Goal: Information Seeking & Learning: Learn about a topic

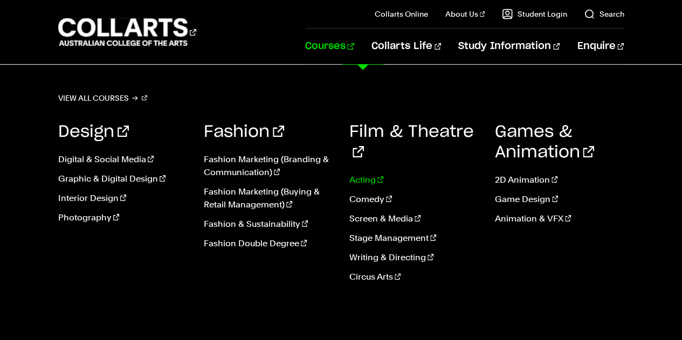
click at [363, 174] on link "Acting" at bounding box center [414, 180] width 129 height 13
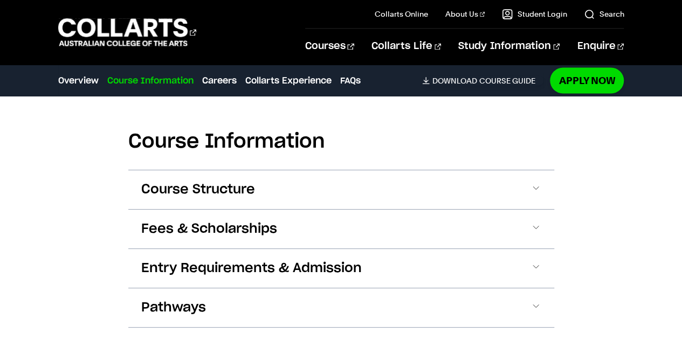
scroll to position [958, 0]
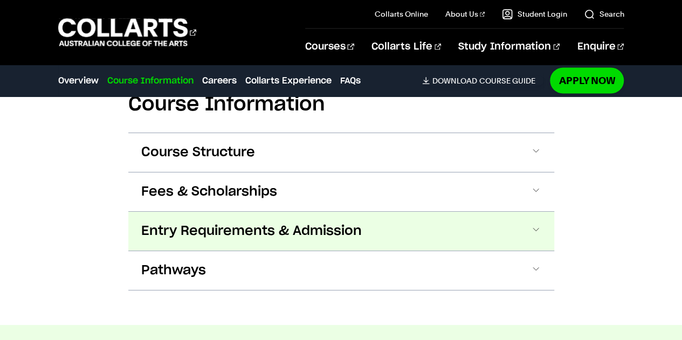
click at [291, 230] on span "Entry Requirements & Admission" at bounding box center [251, 231] width 221 height 17
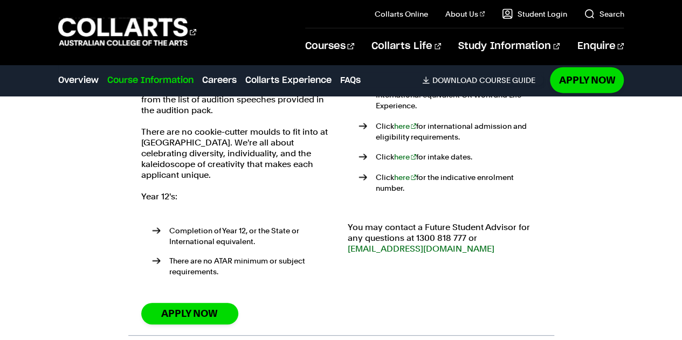
scroll to position [1269, 0]
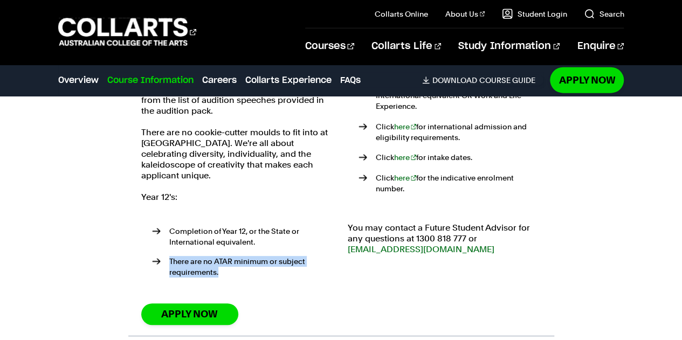
drag, startPoint x: 235, startPoint y: 263, endPoint x: 172, endPoint y: 249, distance: 65.1
click at [172, 256] on li "There are no ATAR minimum or subject requirements." at bounding box center [243, 267] width 183 height 22
click at [238, 257] on li "There are no ATAR minimum or subject requirements." at bounding box center [243, 267] width 183 height 22
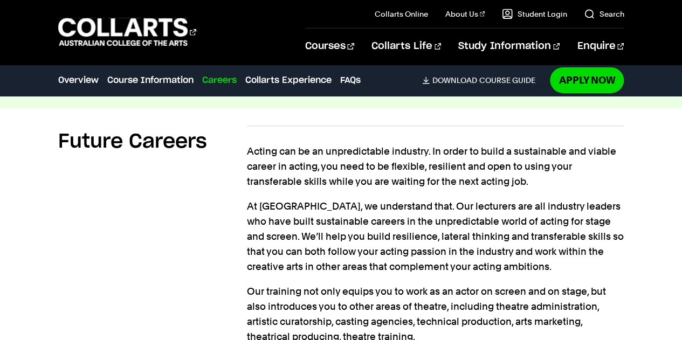
scroll to position [1752, 0]
